Goal: Task Accomplishment & Management: Manage account settings

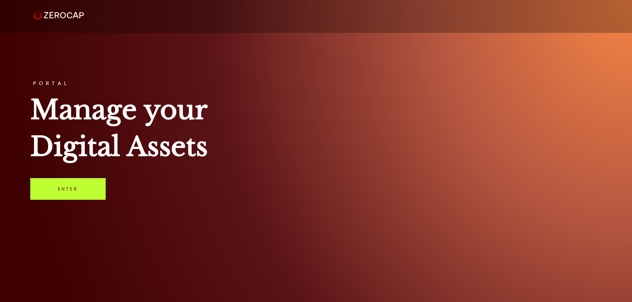
click at [91, 190] on link "Enter" at bounding box center [67, 189] width 75 height 22
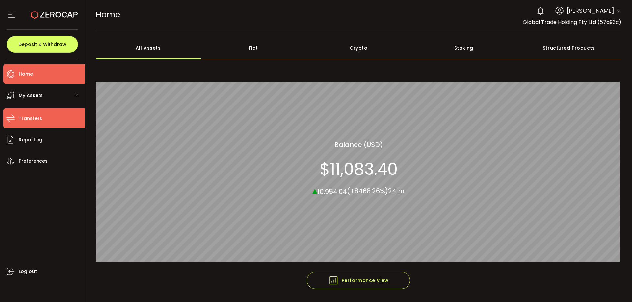
click at [38, 119] on span "Transfers" at bounding box center [30, 119] width 23 height 10
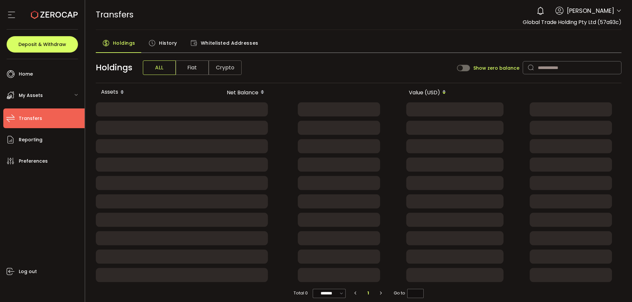
click at [162, 38] on span "History" at bounding box center [168, 43] width 18 height 13
